Goal: Check status: Check status

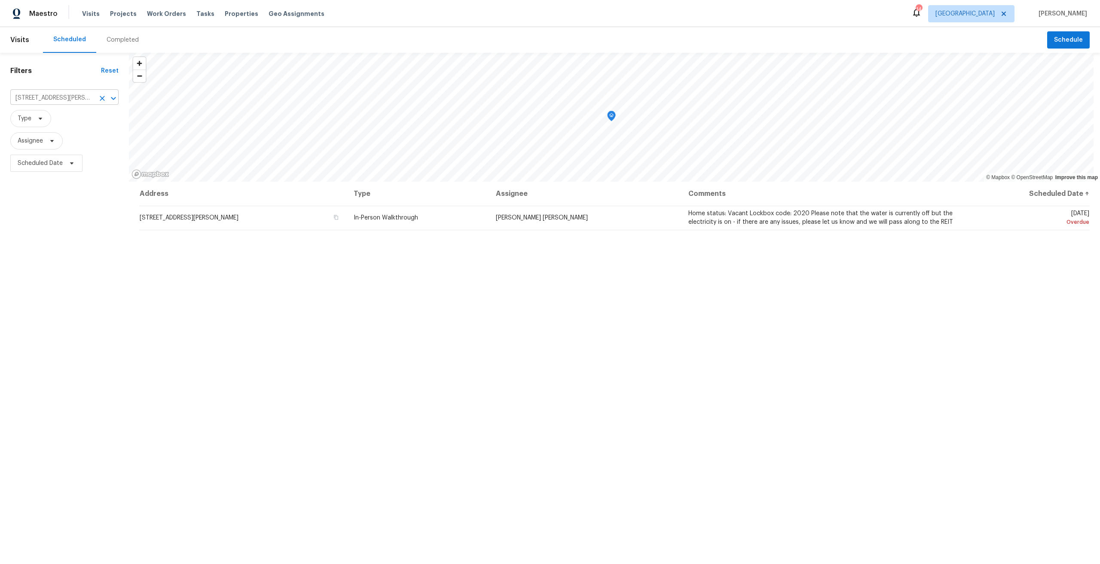
click at [82, 99] on input "7433 Leroy Dr, Jacksonville, FL 32244" at bounding box center [52, 97] width 84 height 13
click at [86, 115] on li "7433 Leroy Dr, Jacksonville, FL 32244" at bounding box center [64, 121] width 108 height 23
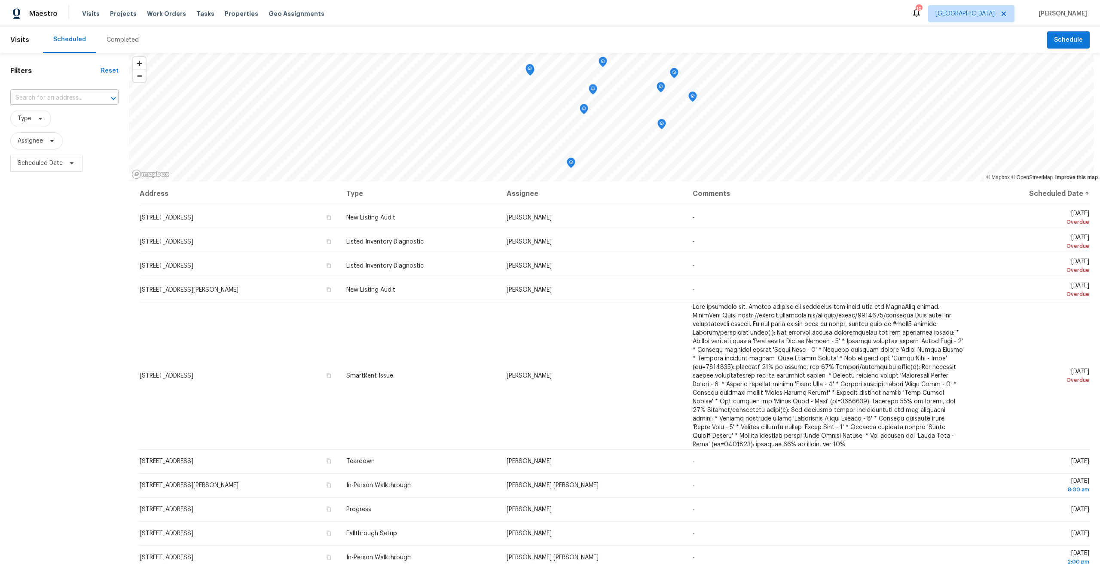
click at [59, 97] on input "text" at bounding box center [52, 97] width 84 height 13
paste input "7433 Leroy Dr, Jacksonville, FL 32244"
type input "7433 Leroy Dr, Jacksonville, FL 32244"
click at [59, 123] on li "7433 Leroy Dr, Jacksonville, FL 32244" at bounding box center [64, 121] width 108 height 23
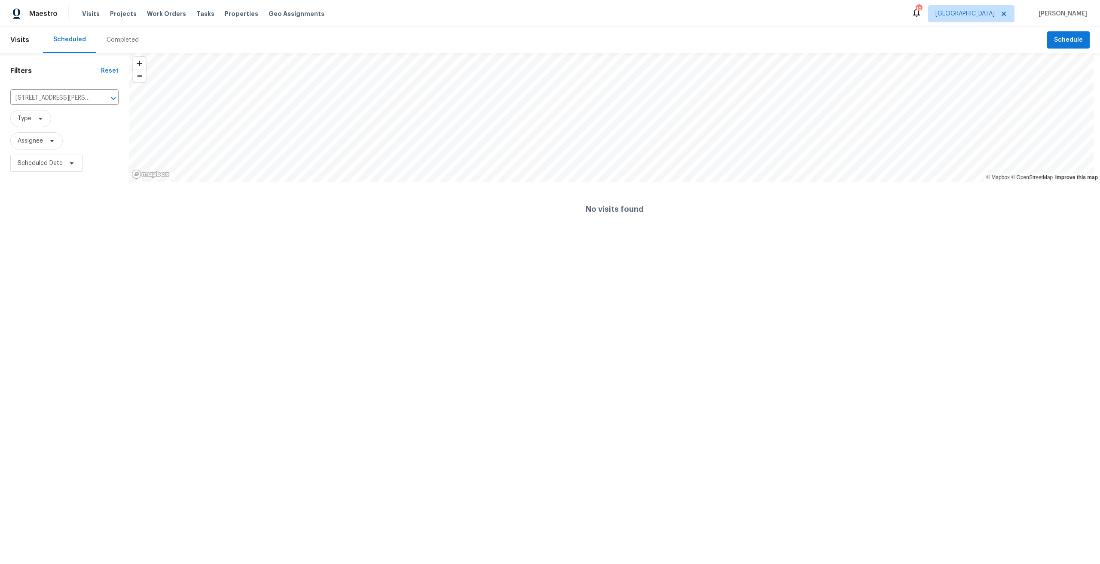
click at [117, 37] on div "Completed" at bounding box center [123, 40] width 32 height 9
click at [49, 100] on div at bounding box center [550, 282] width 1100 height 564
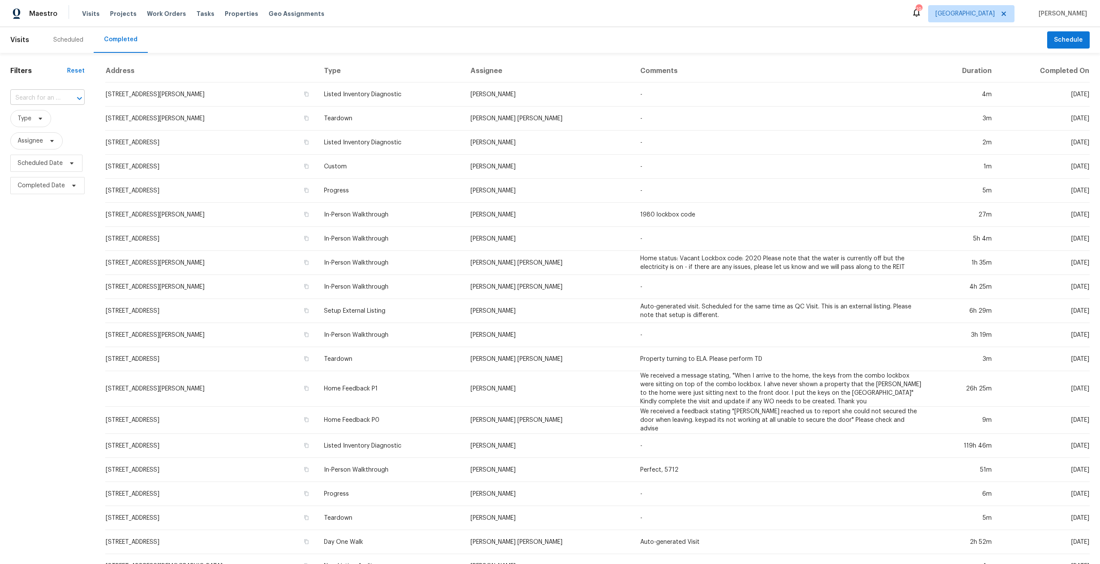
click at [50, 96] on input "text" at bounding box center [35, 97] width 50 height 13
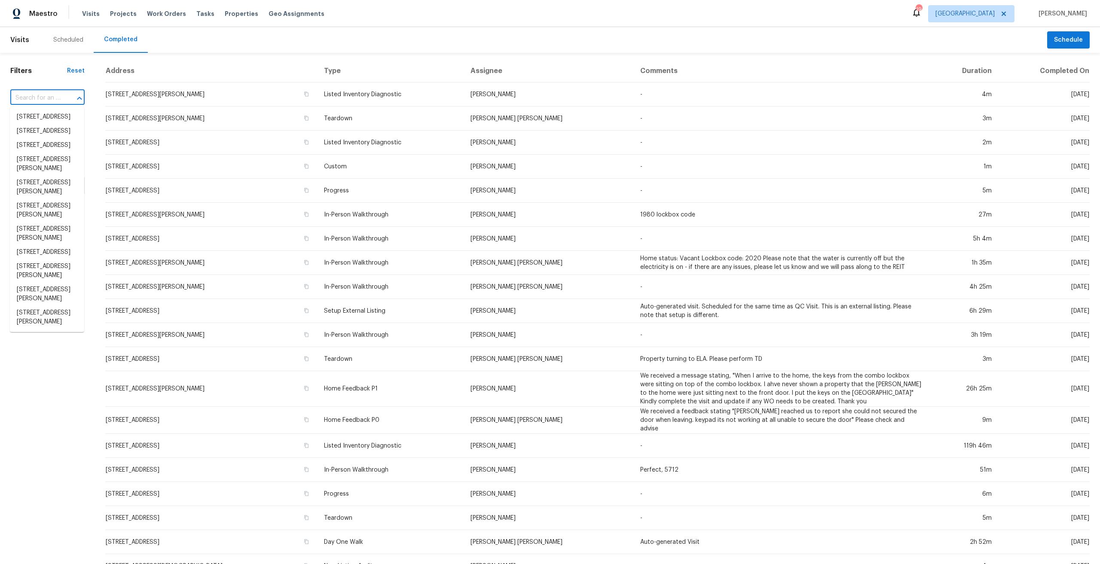
paste input "7433 Leroy Dr, Jacksonville, FL 32244"
type input "7433 Leroy Dr, Jacksonville, FL 32244"
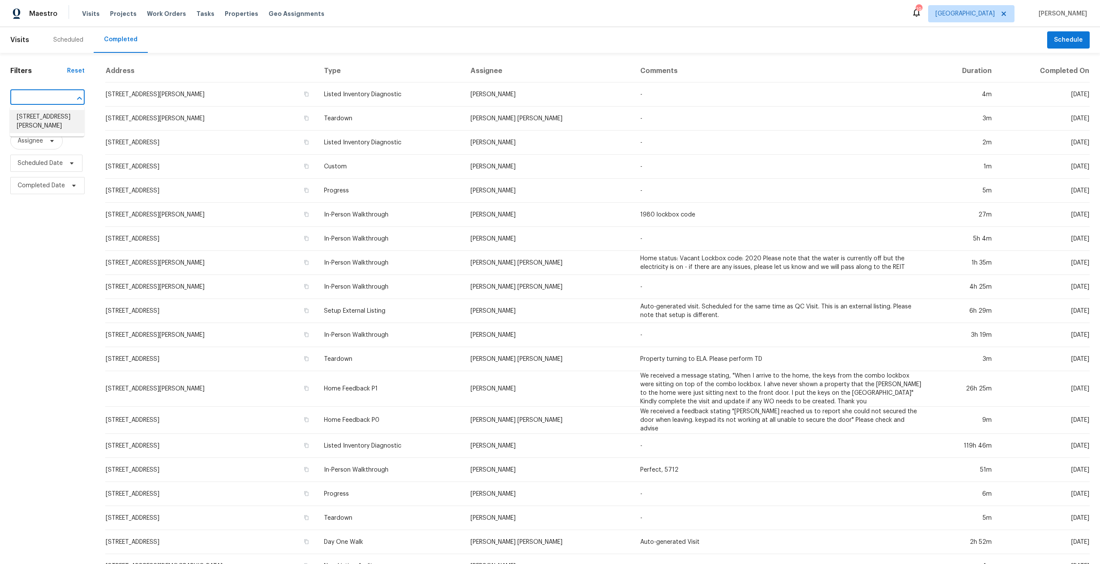
click at [52, 116] on li "7433 Leroy Dr, Jacksonville, FL 32244" at bounding box center [47, 121] width 74 height 23
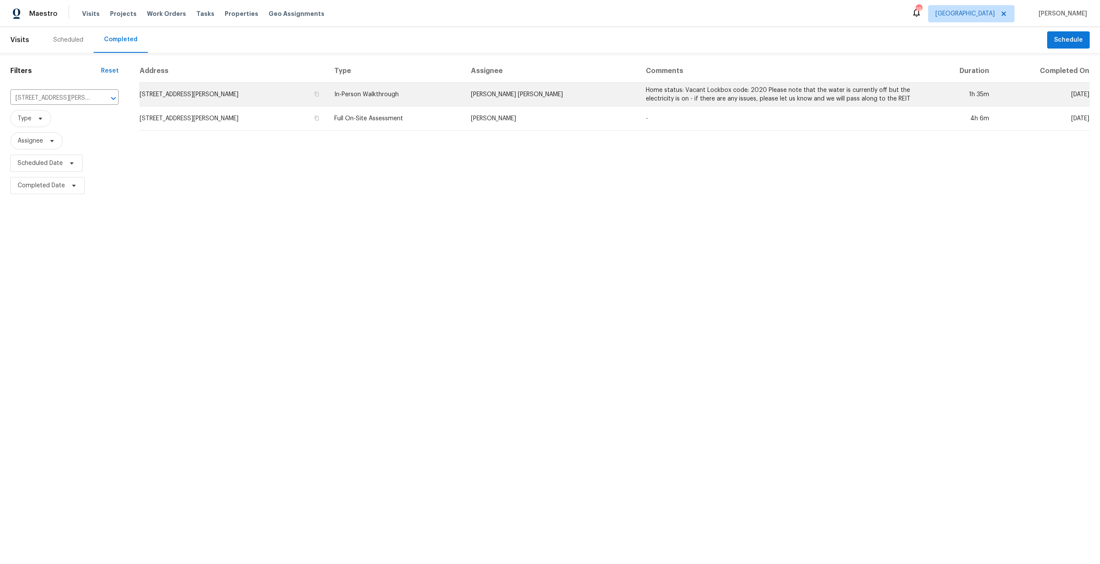
click at [322, 98] on td "7433 Leroy Dr, Jacksonville, FL 32244" at bounding box center [233, 94] width 188 height 24
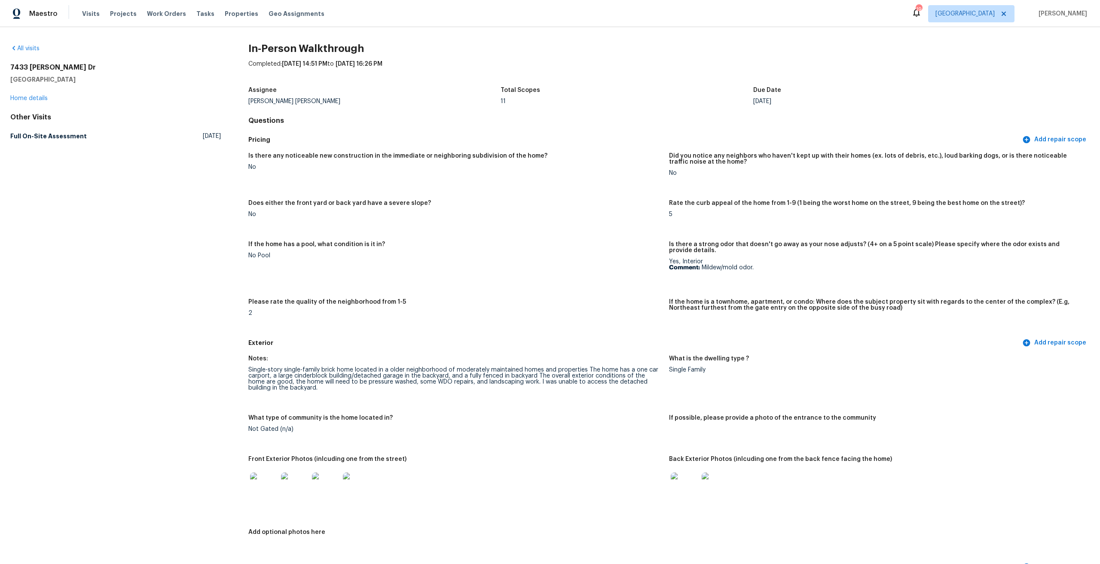
click at [257, 481] on img at bounding box center [263, 485] width 27 height 27
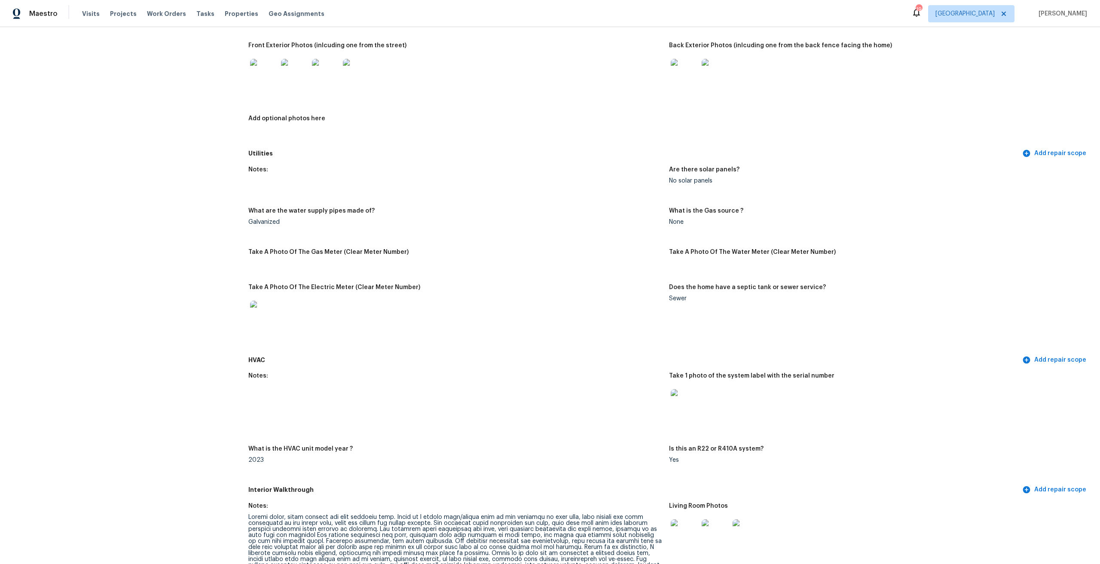
scroll to position [472, 0]
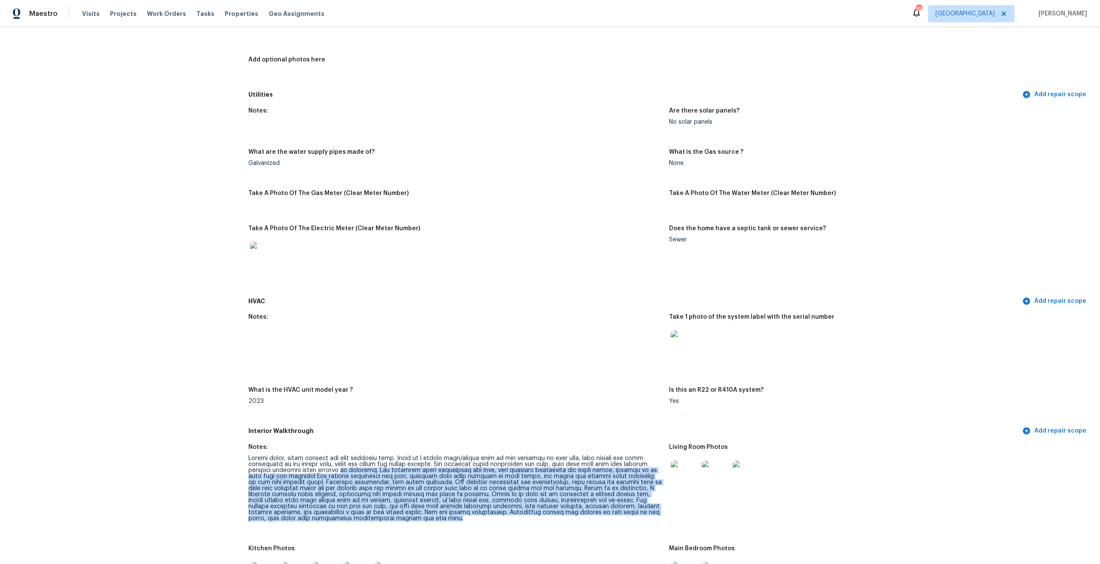
drag, startPoint x: 309, startPoint y: 466, endPoint x: 635, endPoint y: 512, distance: 329.2
click at [635, 512] on div at bounding box center [455, 488] width 414 height 66
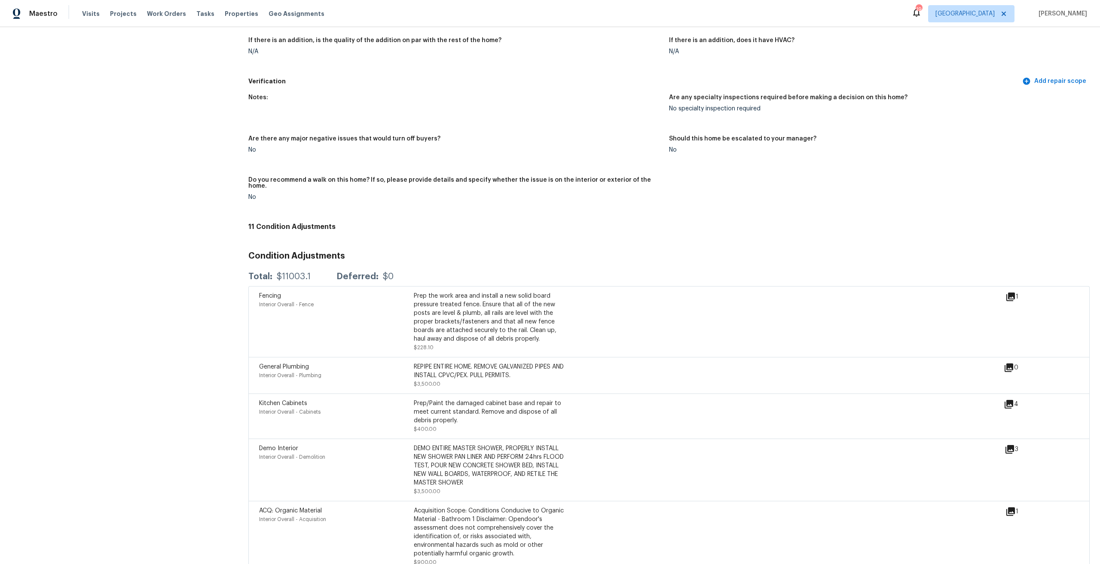
scroll to position [1761, 0]
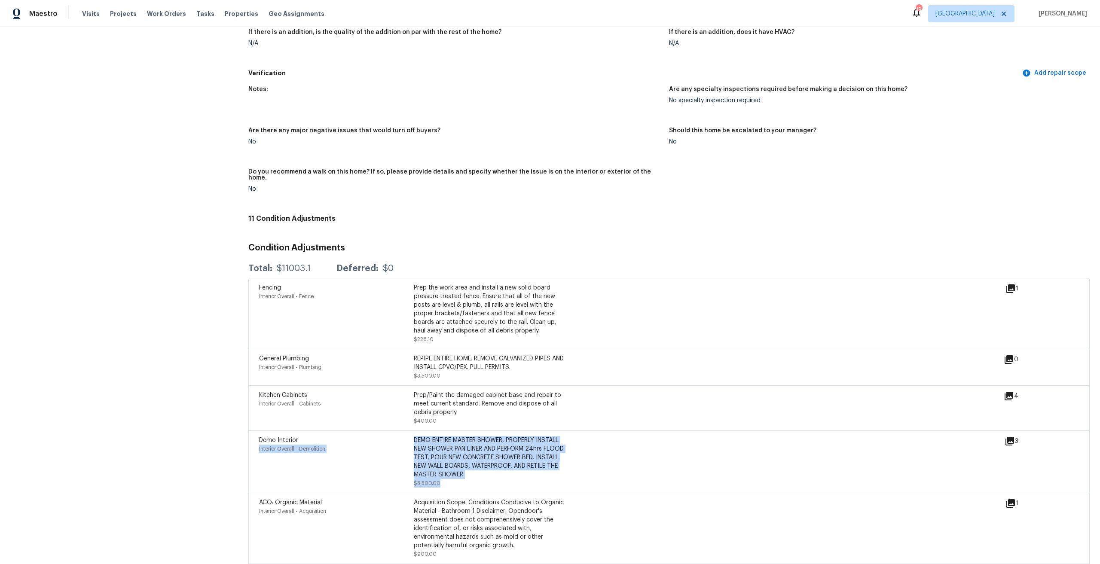
drag, startPoint x: 411, startPoint y: 427, endPoint x: 469, endPoint y: 473, distance: 74.9
click at [469, 473] on div "Demo Interior Interior Overall - Demolition DEMO ENTIRE MASTER SHOWER, PROPERLY…" at bounding box center [413, 462] width 309 height 52
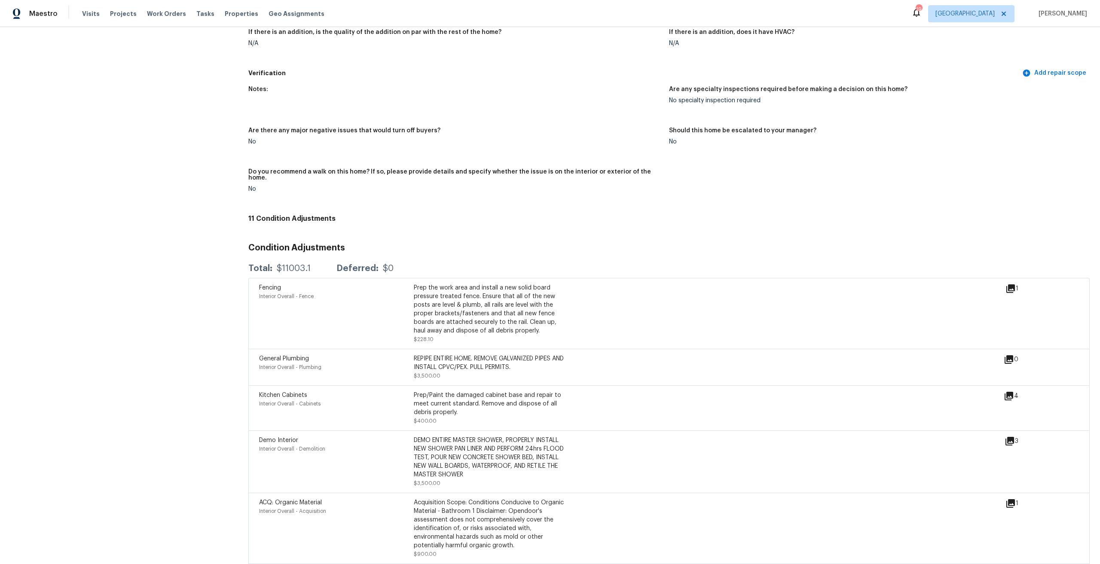
click at [416, 506] on div "Acquisition Scope: Conditions Conducive to Organic Material - Bathroom 1 Discla…" at bounding box center [491, 524] width 155 height 52
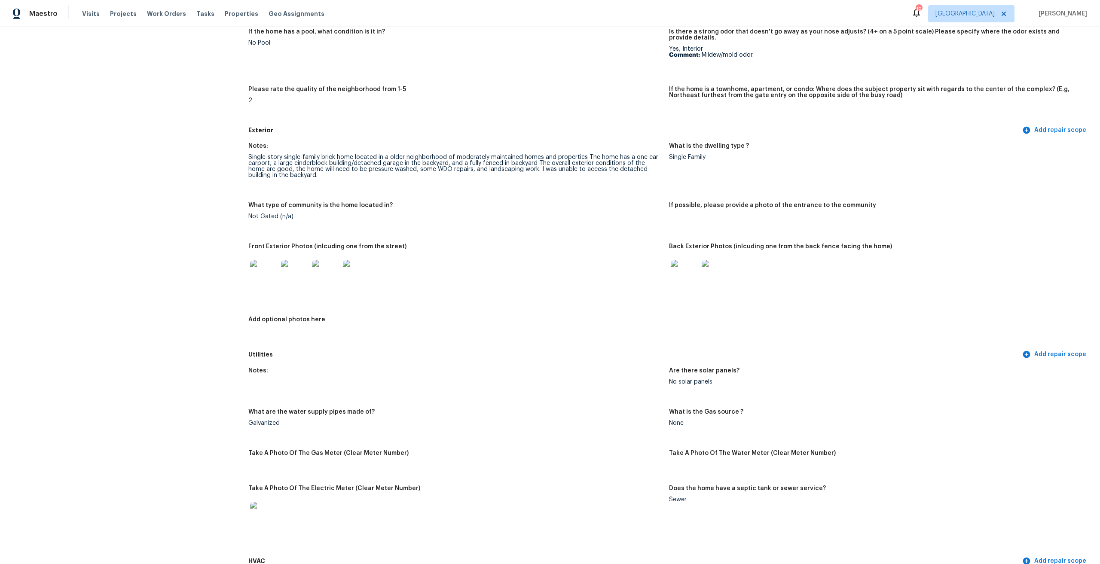
scroll to position [0, 0]
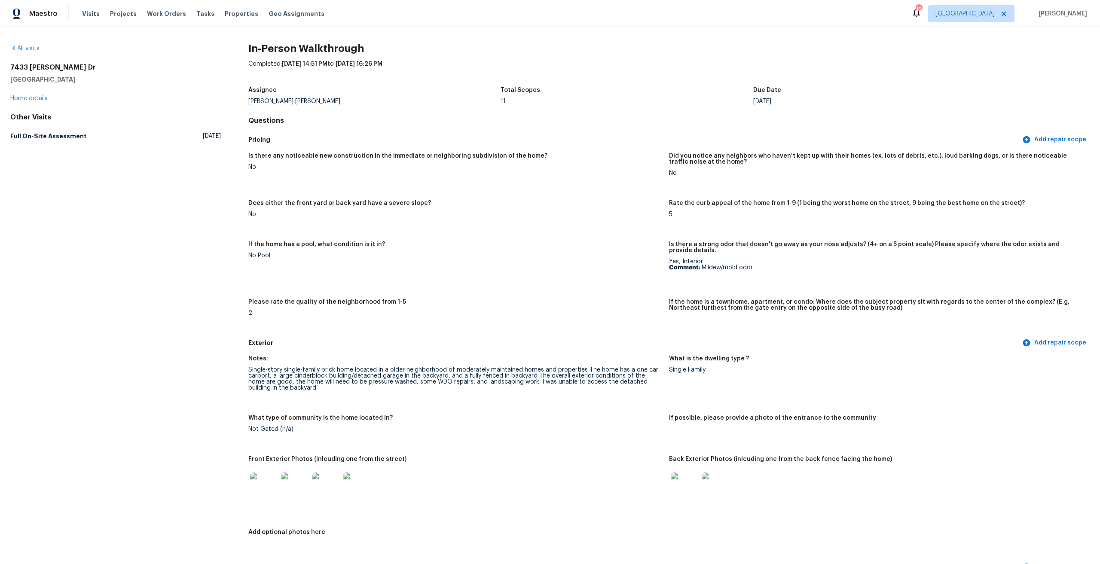
drag, startPoint x: 53, startPoint y: 14, endPoint x: 553, endPoint y: 205, distance: 535.5
click at [553, 205] on div "Does either the front yard or back yard have a severe slope?" at bounding box center [455, 205] width 414 height 11
click at [33, 12] on span "Maestro" at bounding box center [43, 13] width 28 height 9
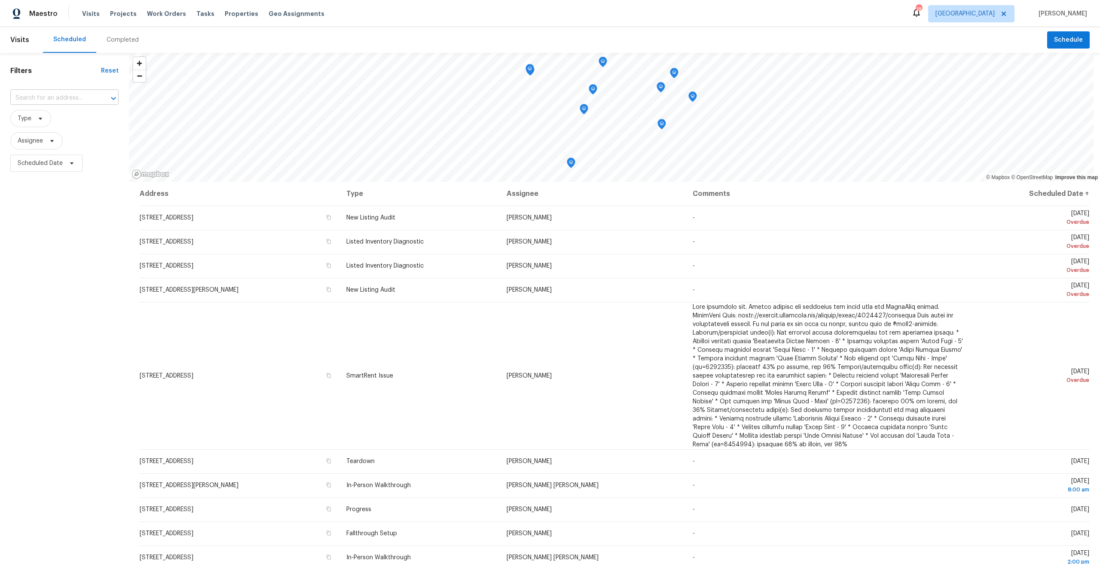
click at [45, 93] on input "text" at bounding box center [52, 97] width 84 height 13
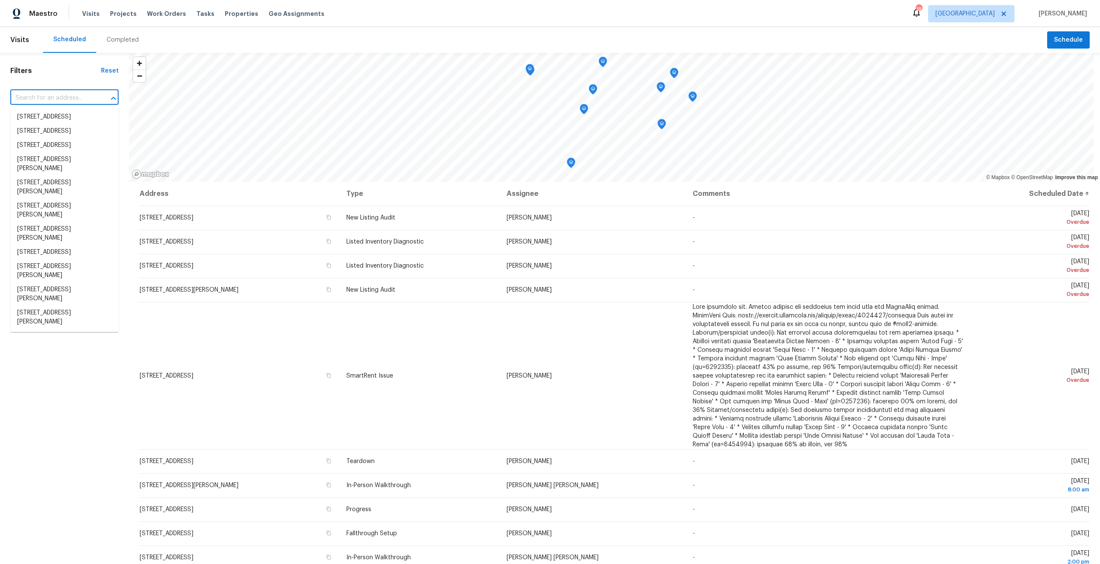
paste input "[STREET_ADDRESS]"
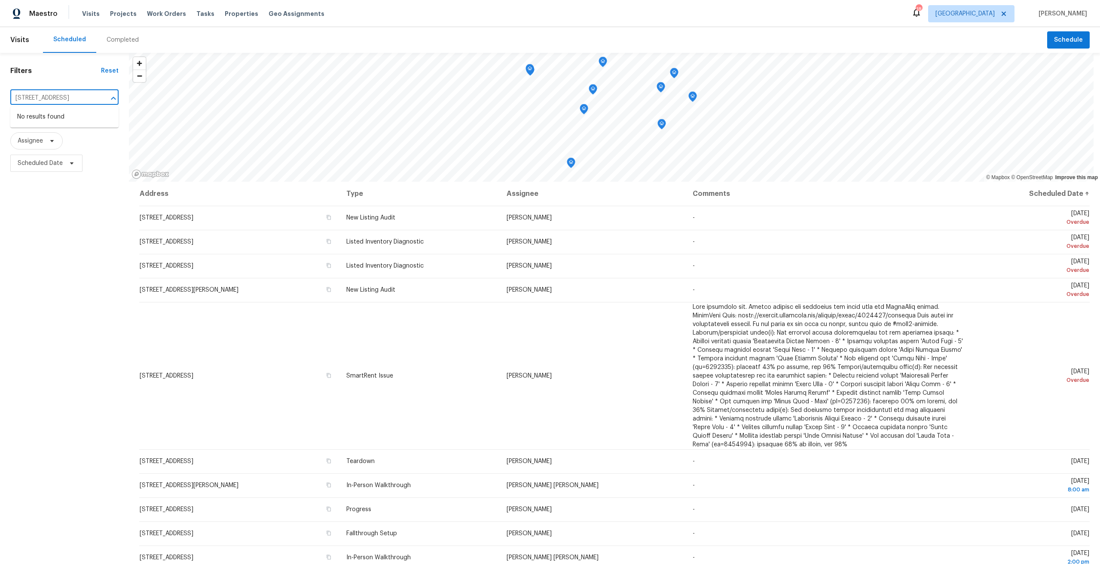
type input "[STREET_ADDRESS]"
click at [994, 14] on span "[GEOGRAPHIC_DATA]" at bounding box center [964, 13] width 59 height 9
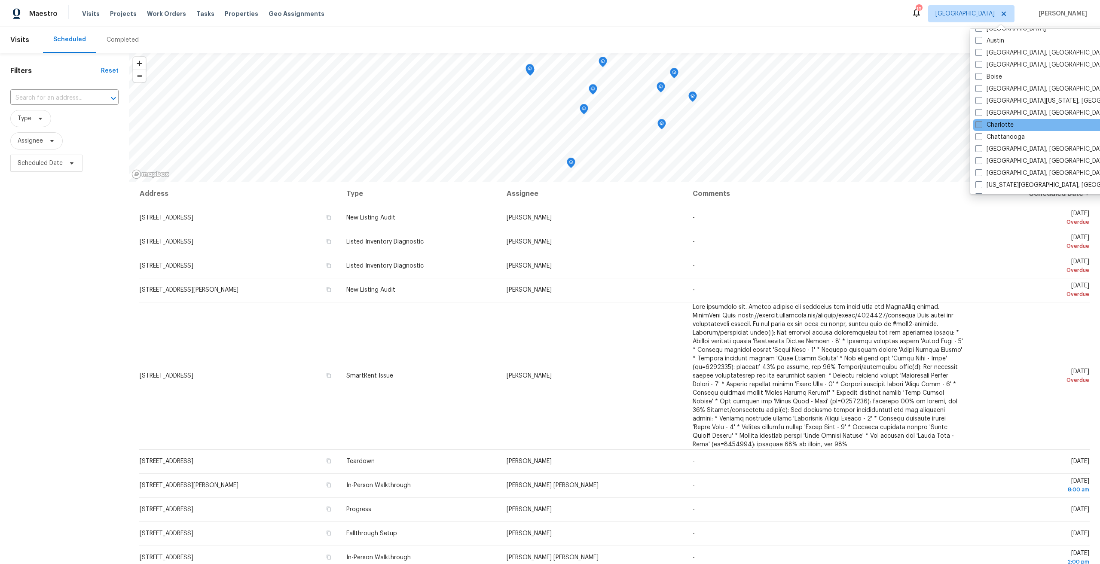
scroll to position [43, 0]
click at [1003, 130] on label "Charlotte" at bounding box center [994, 127] width 38 height 9
click at [981, 129] on input "Charlotte" at bounding box center [978, 126] width 6 height 6
checkbox input "true"
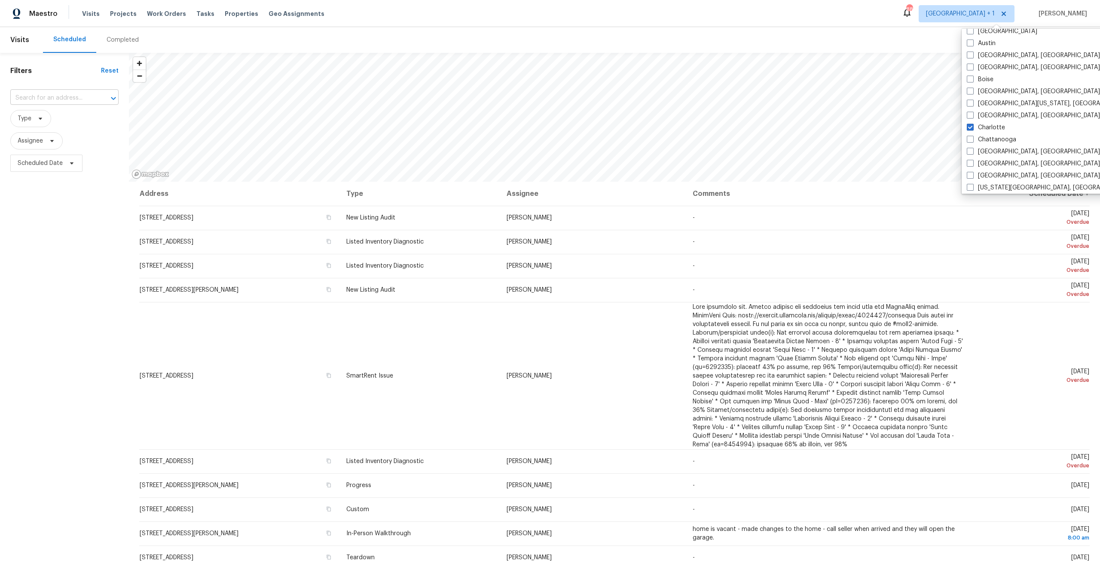
click at [69, 100] on input "text" at bounding box center [52, 97] width 84 height 13
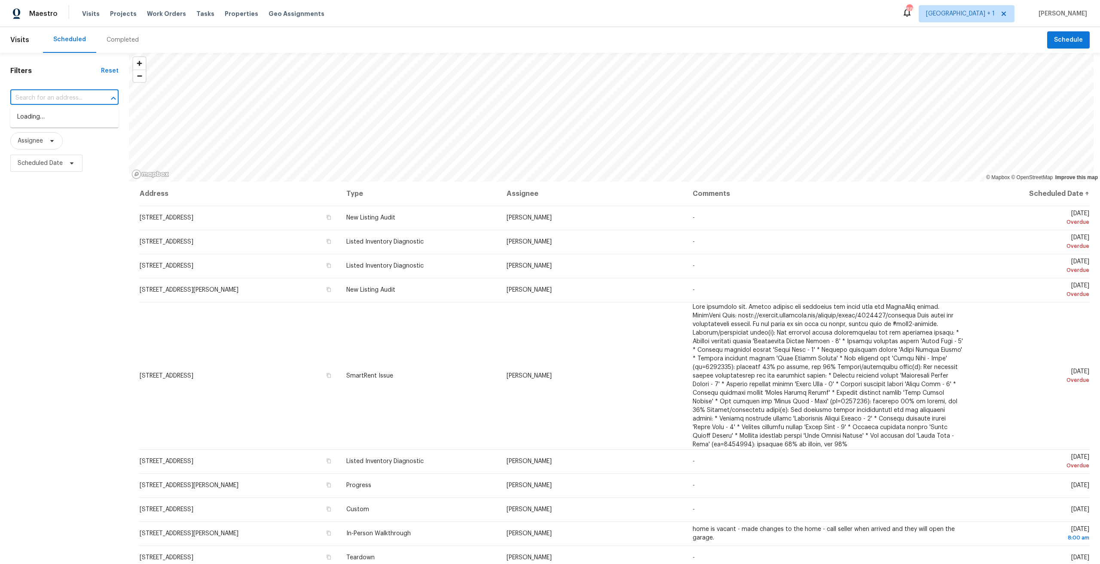
paste input "[STREET_ADDRESS]"
type input "[STREET_ADDRESS]"
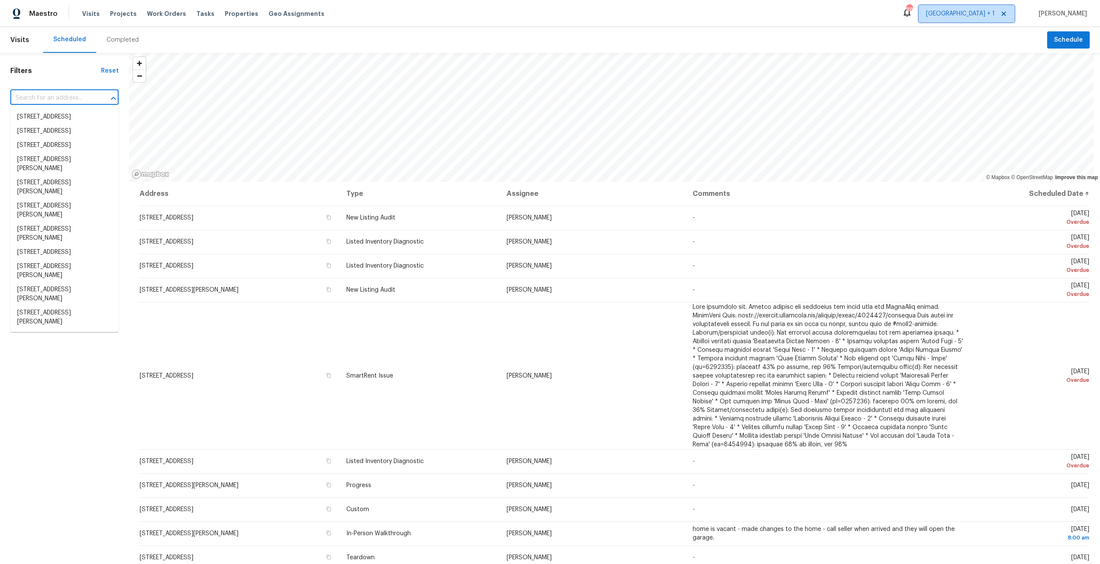
click at [991, 8] on span "[GEOGRAPHIC_DATA] + 1" at bounding box center [966, 13] width 96 height 17
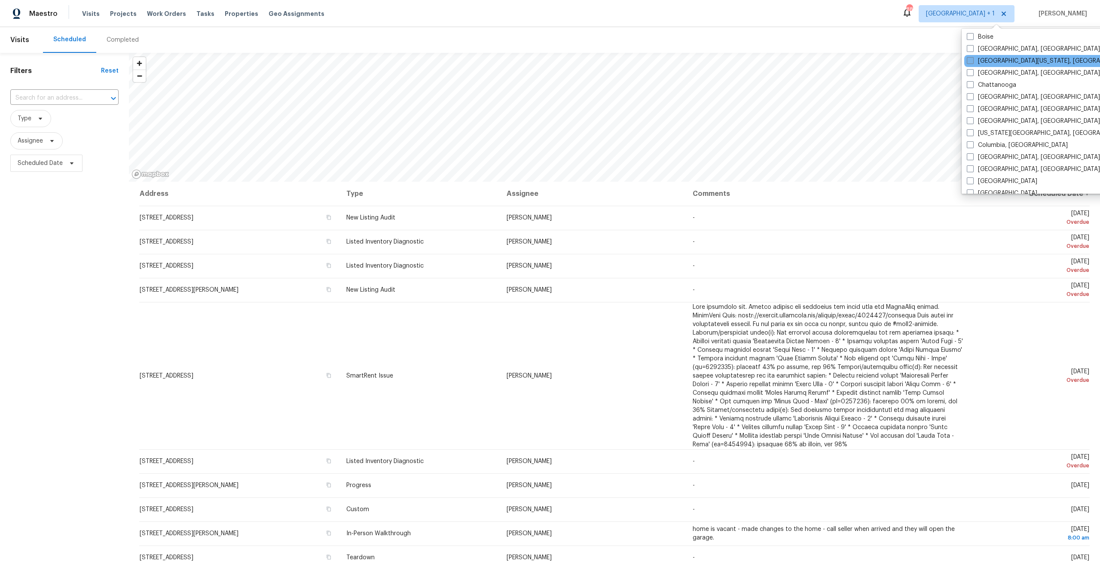
scroll to position [86, 0]
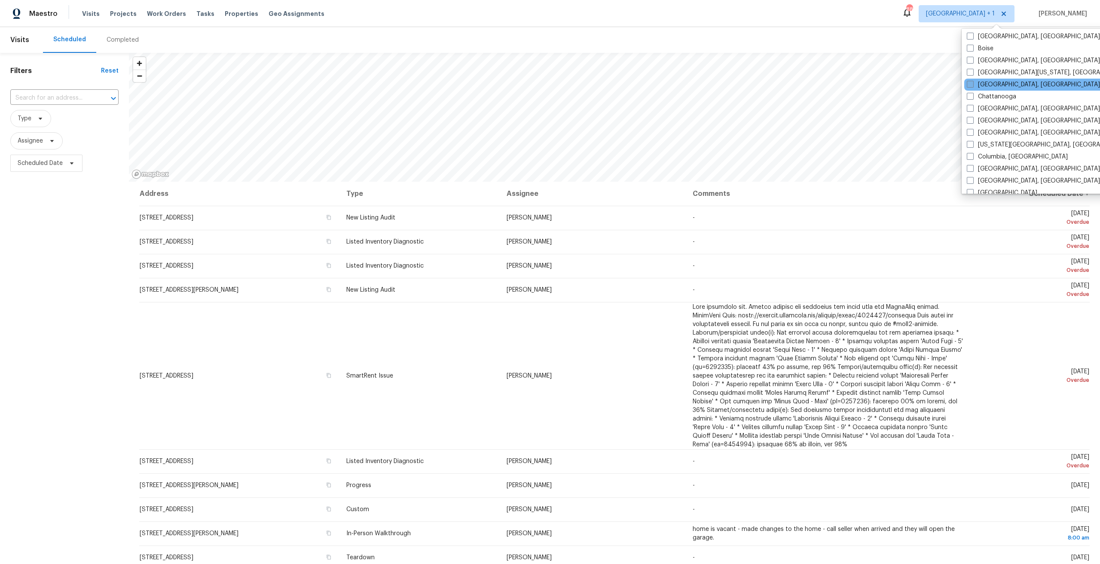
click at [1008, 81] on label "[GEOGRAPHIC_DATA], [GEOGRAPHIC_DATA]" at bounding box center [1032, 84] width 133 height 9
click at [972, 81] on input "[GEOGRAPHIC_DATA], [GEOGRAPHIC_DATA]" at bounding box center [969, 83] width 6 height 6
checkbox input "true"
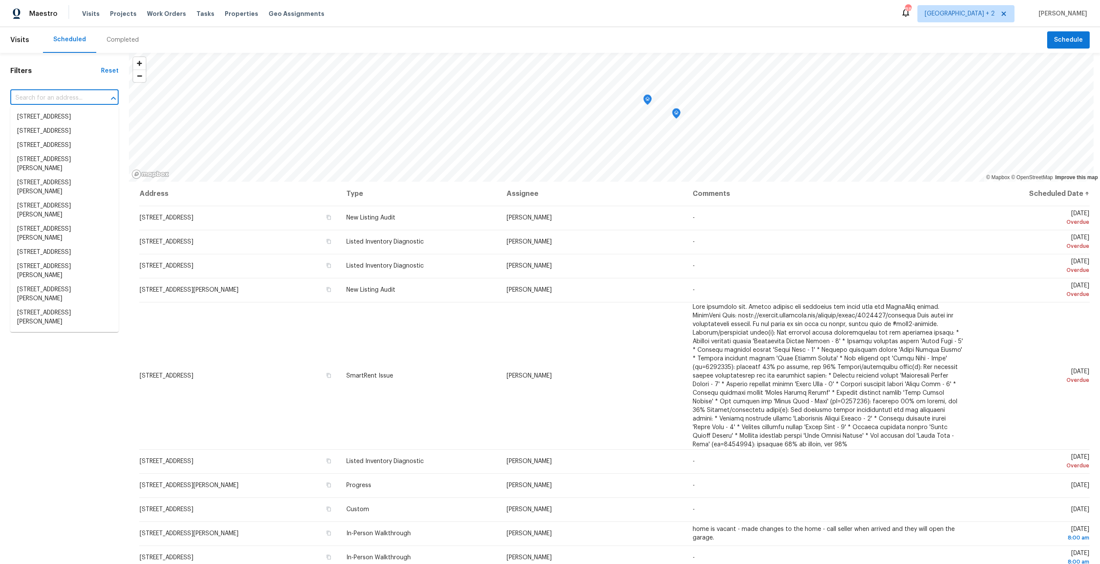
click at [41, 97] on input "text" at bounding box center [52, 97] width 84 height 13
paste input "[STREET_ADDRESS]"
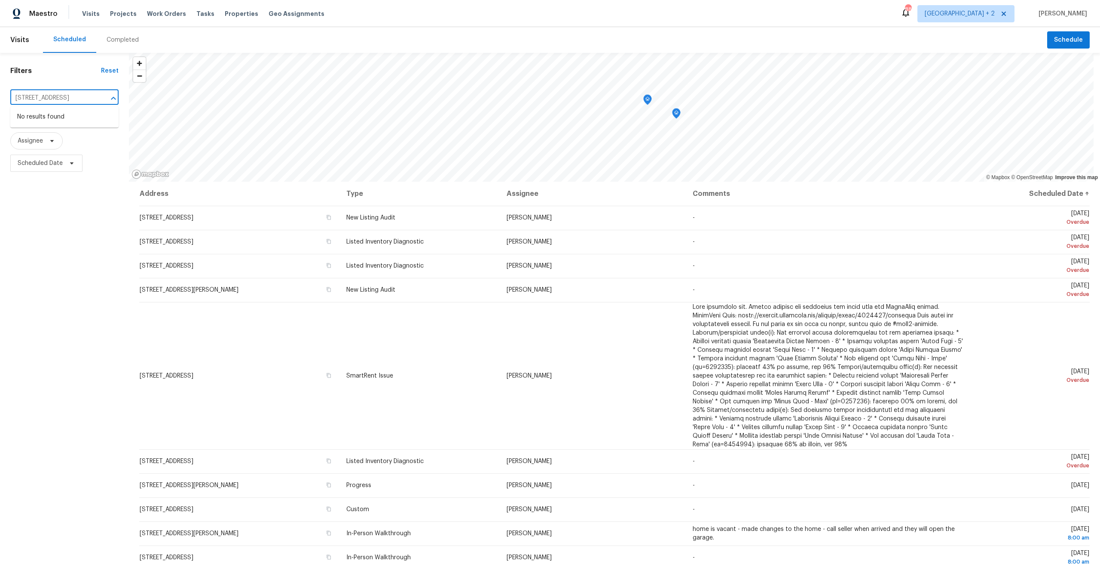
type input "[STREET_ADDRESS]"
click at [131, 42] on div "Completed" at bounding box center [123, 40] width 32 height 9
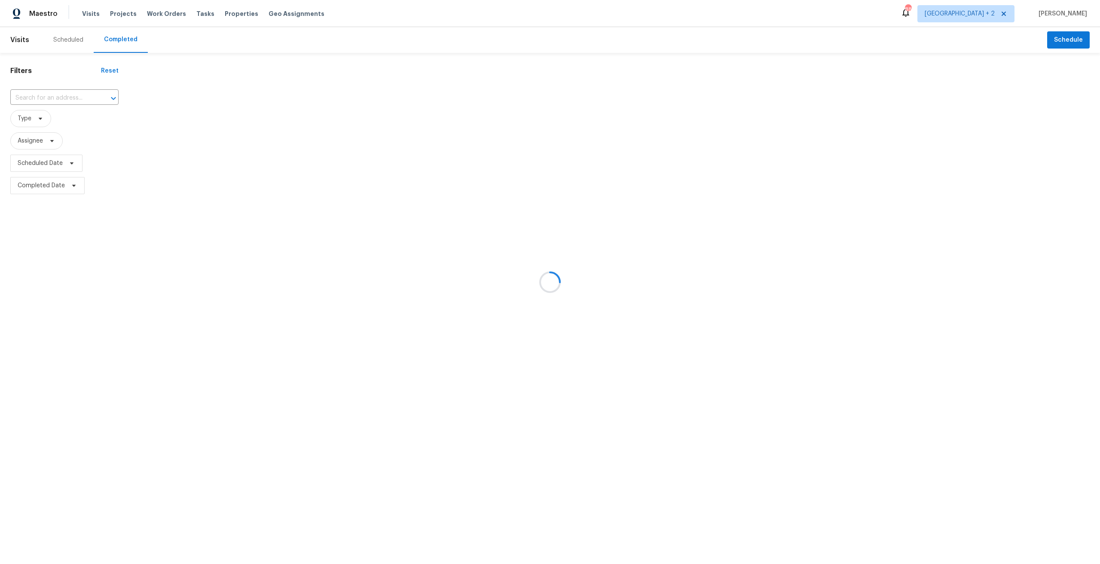
click at [48, 98] on div at bounding box center [550, 282] width 1100 height 564
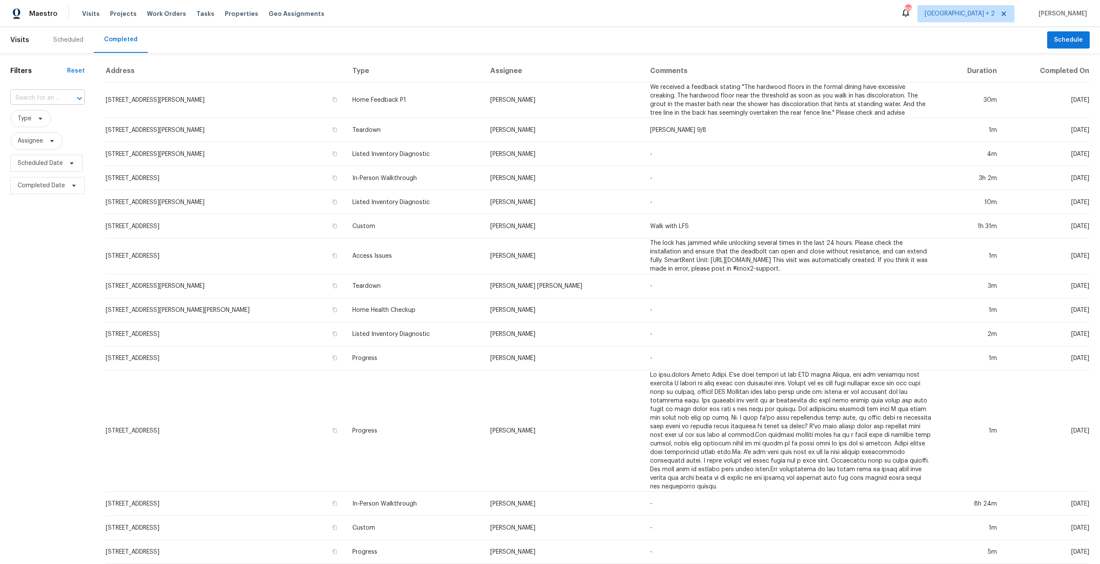
click at [71, 96] on div at bounding box center [73, 98] width 22 height 12
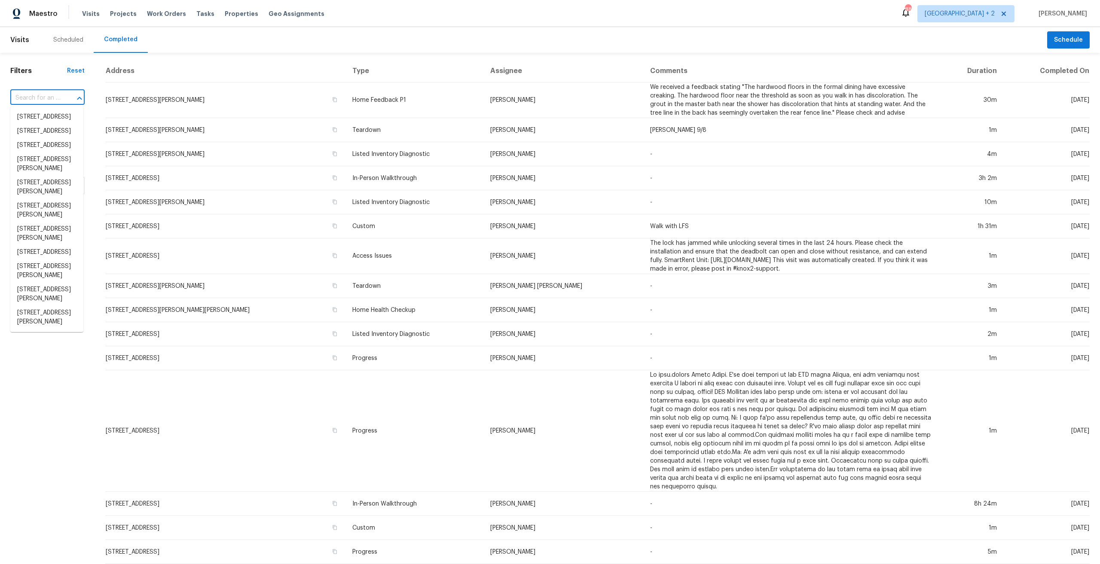
paste input "[STREET_ADDRESS]"
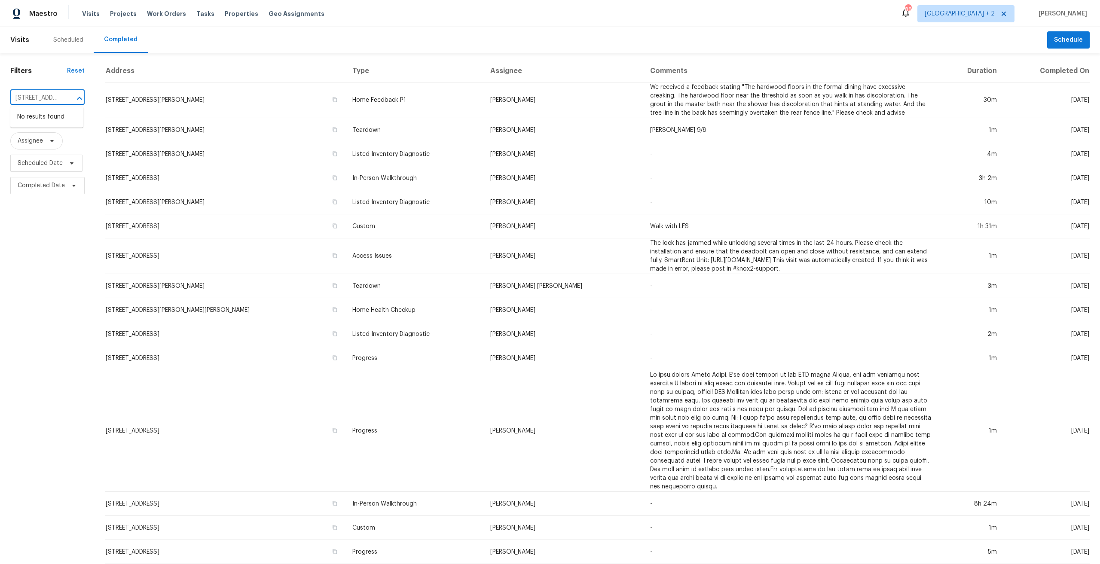
type input "[STREET_ADDRESS]"
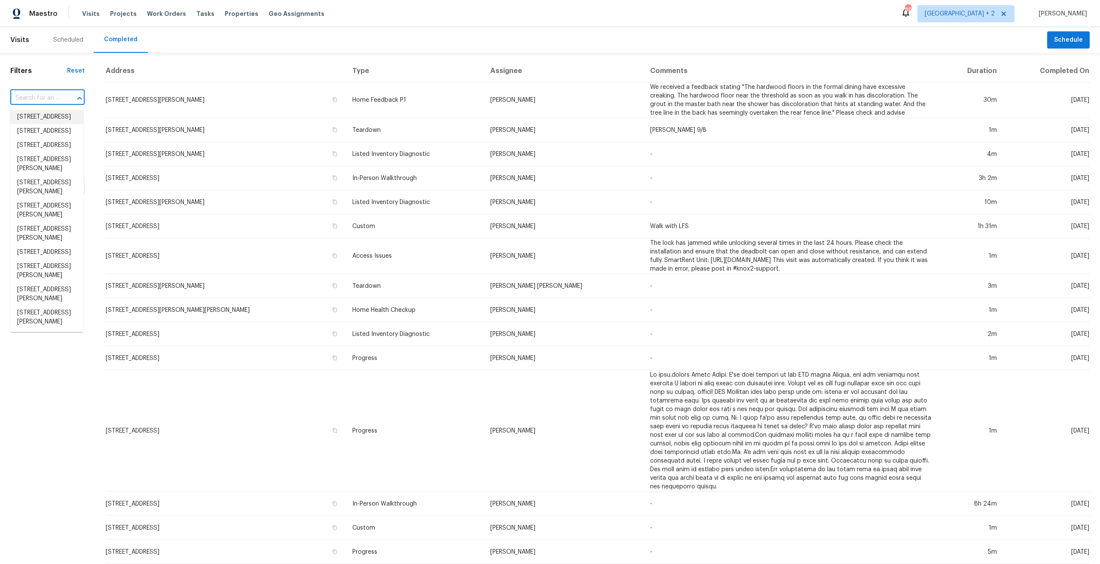
paste input "[STREET_ADDRESS]"
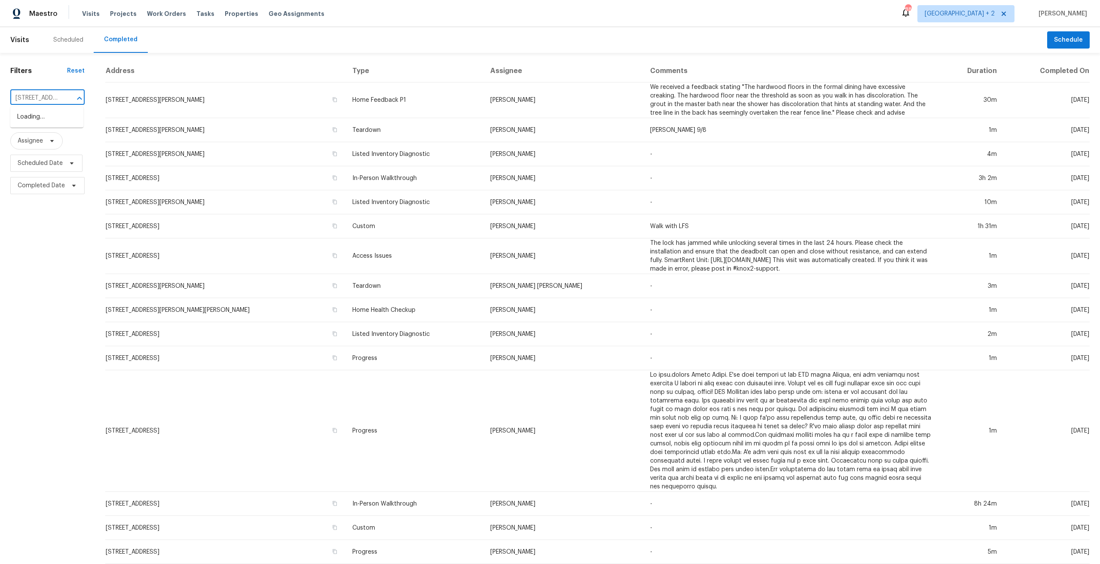
scroll to position [0, 63]
type input "[STREET_ADDRESS]"
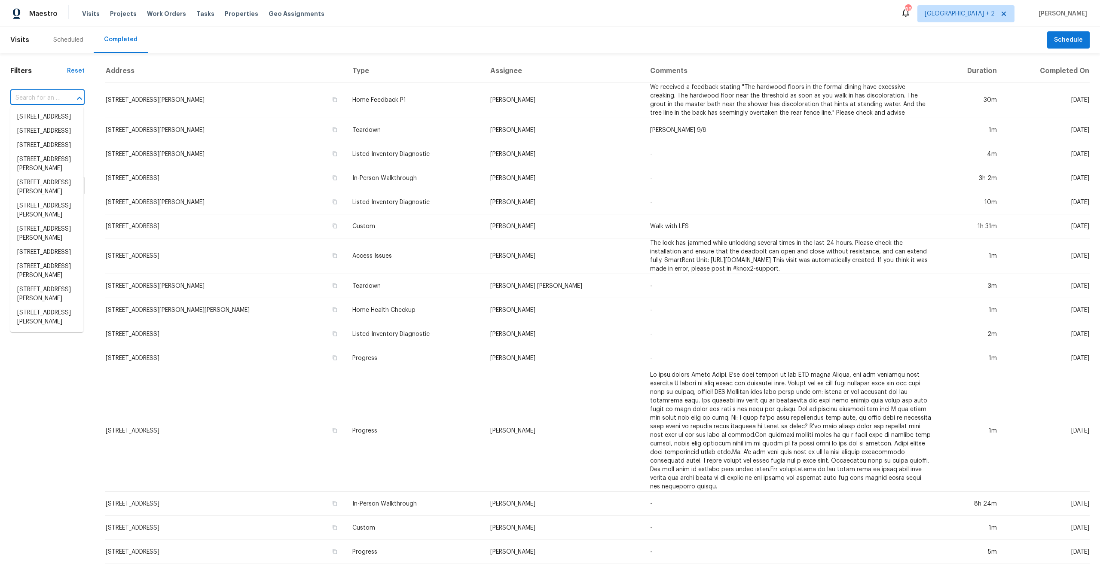
scroll to position [0, 0]
click at [28, 12] on div "Maestro" at bounding box center [29, 13] width 58 height 17
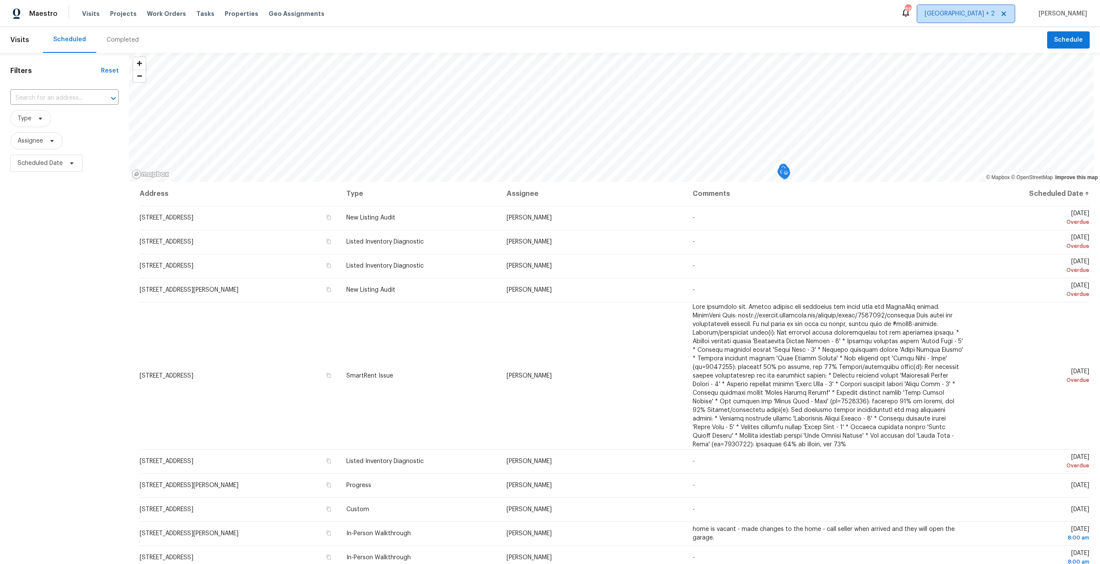
click at [993, 13] on span "[GEOGRAPHIC_DATA] + 2" at bounding box center [959, 13] width 70 height 9
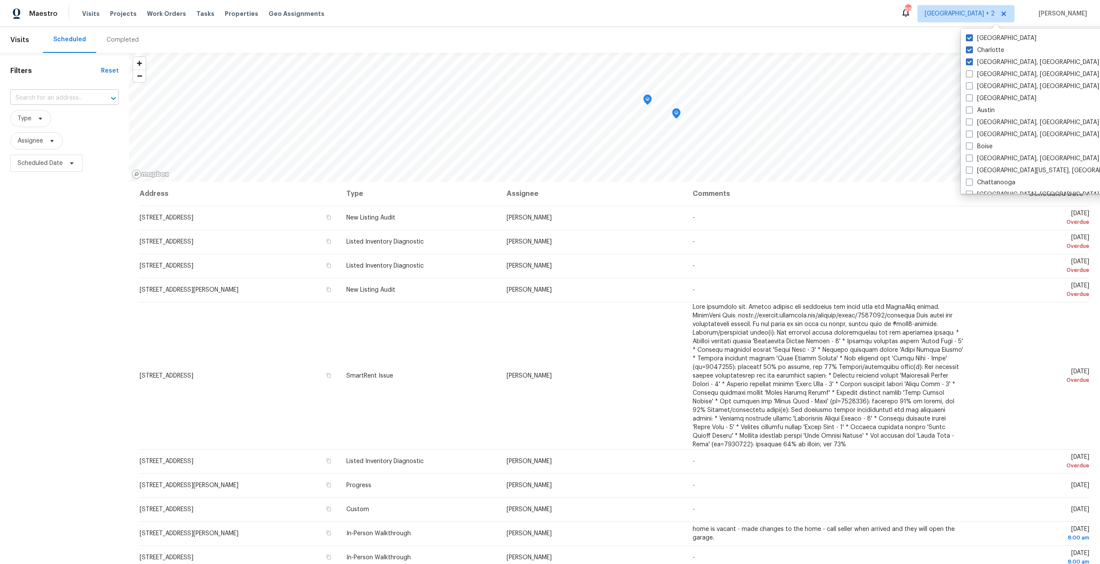
click at [60, 103] on input "text" at bounding box center [52, 97] width 84 height 13
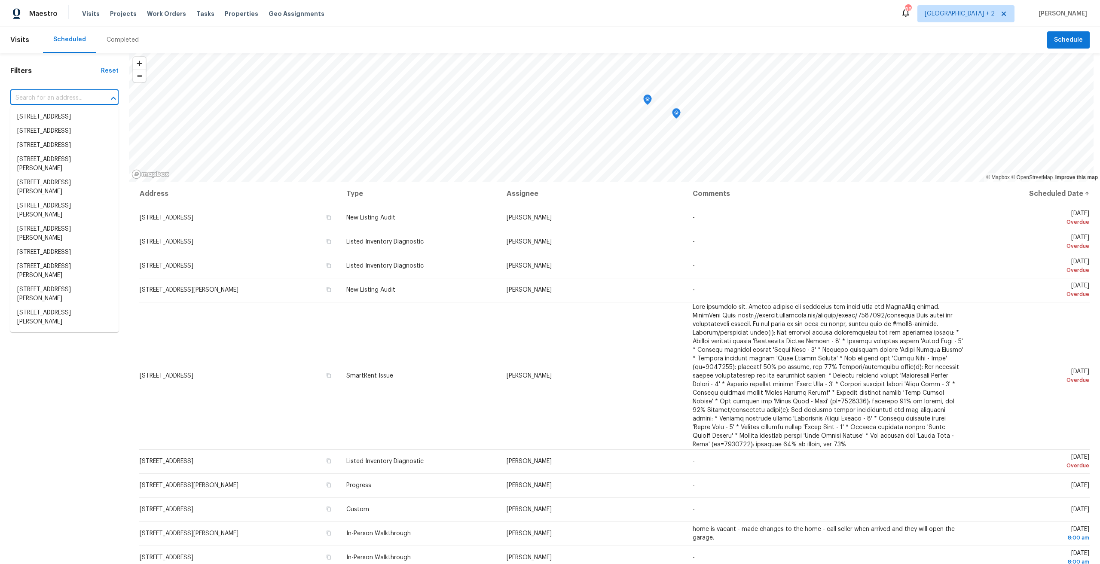
paste input "ATFAA77FMT5E"
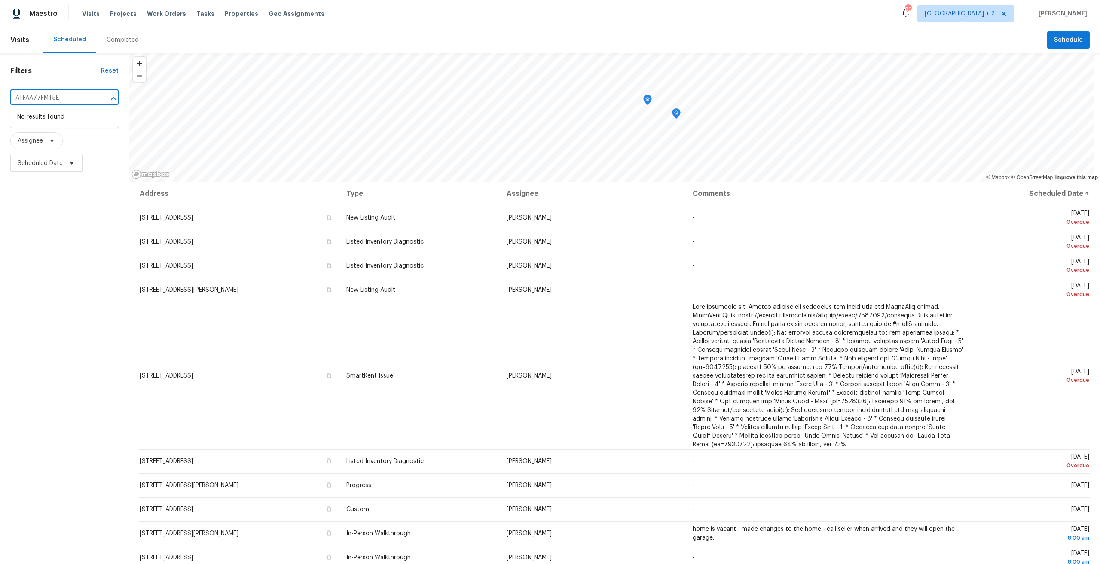
type input "ATFAA77FMT5E"
type input "352 ox"
click at [79, 122] on li "352 Oxford Rd, Ladson, SC 29456" at bounding box center [64, 121] width 108 height 23
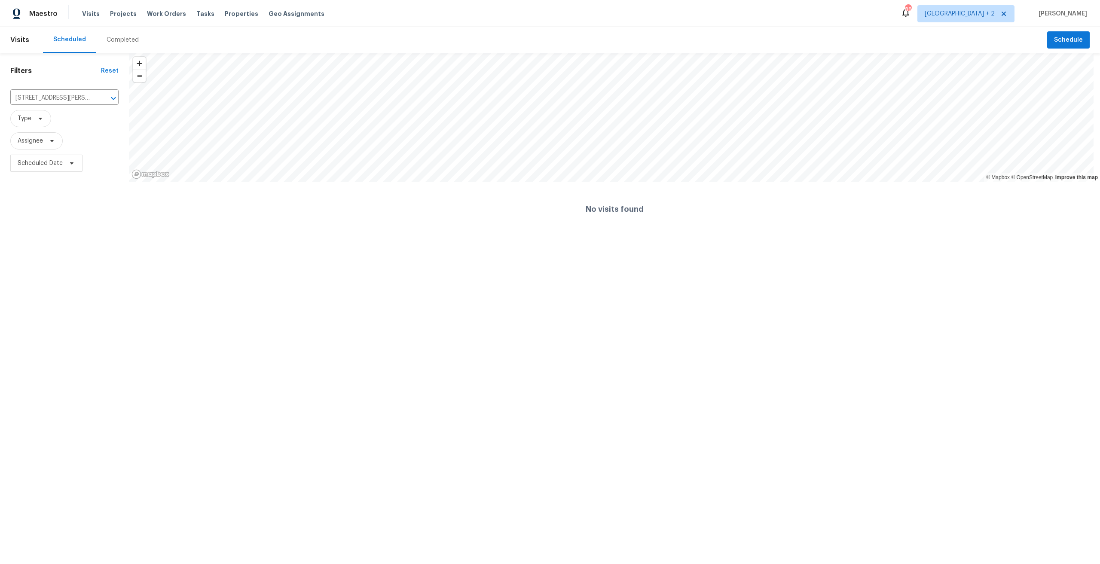
click at [107, 42] on div "Completed" at bounding box center [123, 40] width 32 height 9
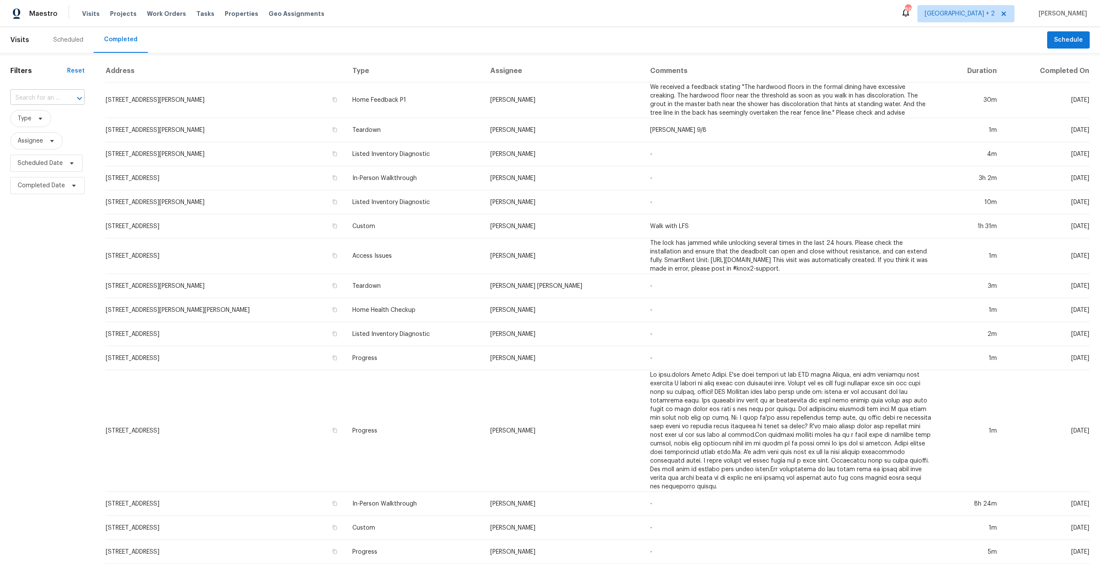
click at [60, 100] on div "​" at bounding box center [47, 97] width 74 height 13
type input "352 ox"
click at [61, 110] on li "352 Oxford Rd, Ladson, SC 29456" at bounding box center [46, 121] width 73 height 23
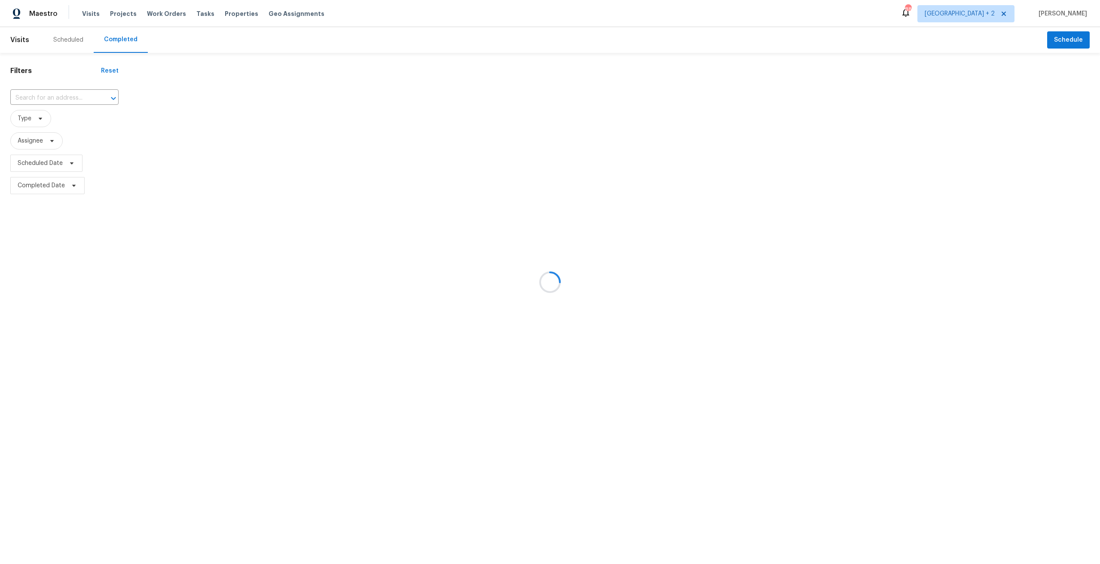
type input "352 Oxford Rd, Ladson, SC 29456"
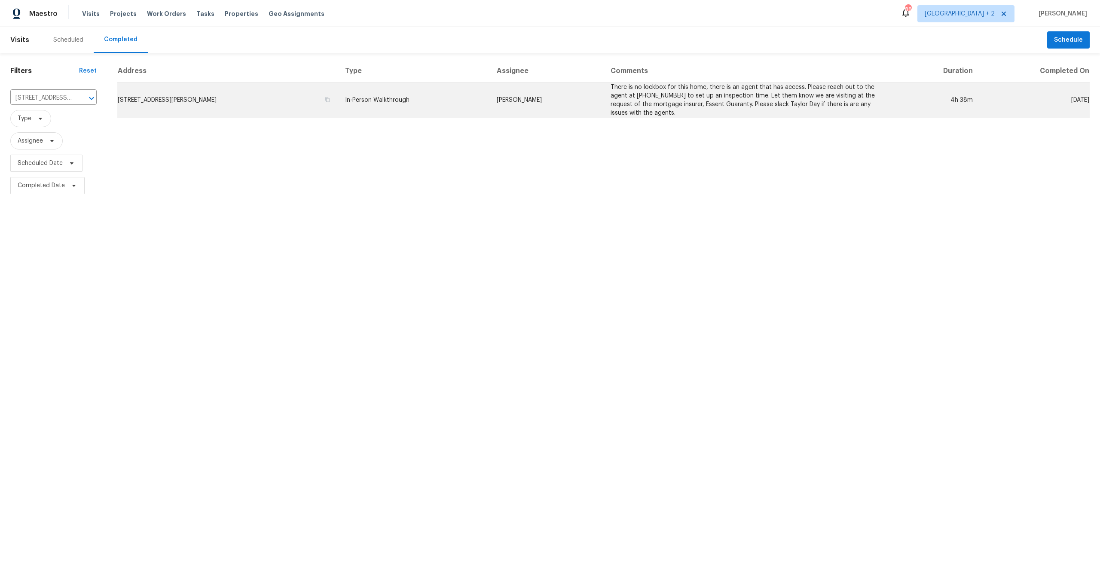
click at [391, 99] on td "In-Person Walkthrough" at bounding box center [414, 100] width 152 height 36
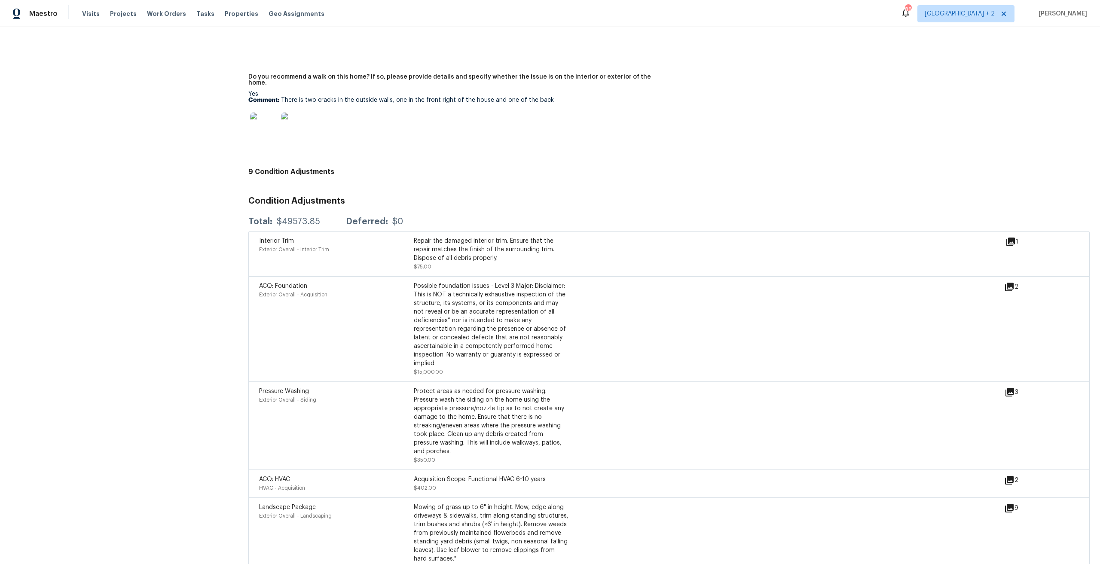
scroll to position [2297, 0]
